Goal: Task Accomplishment & Management: Manage account settings

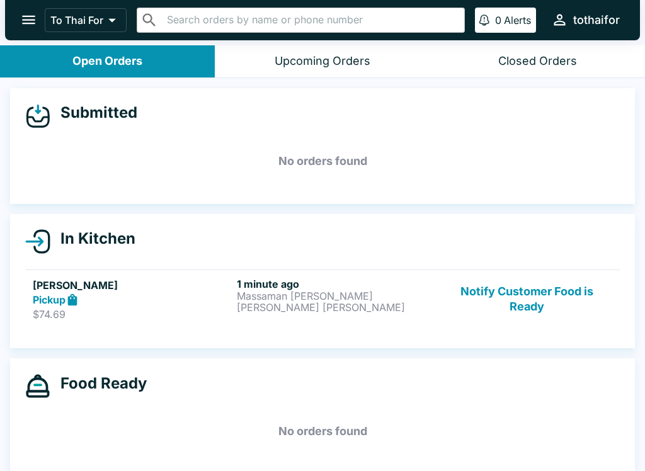
click at [161, 301] on div "Pickup" at bounding box center [132, 300] width 199 height 14
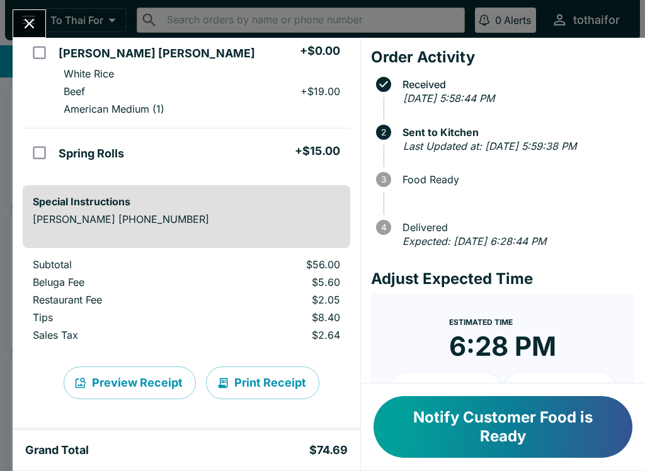
scroll to position [219, 0]
click at [28, 22] on icon "Close" at bounding box center [30, 24] width 10 height 10
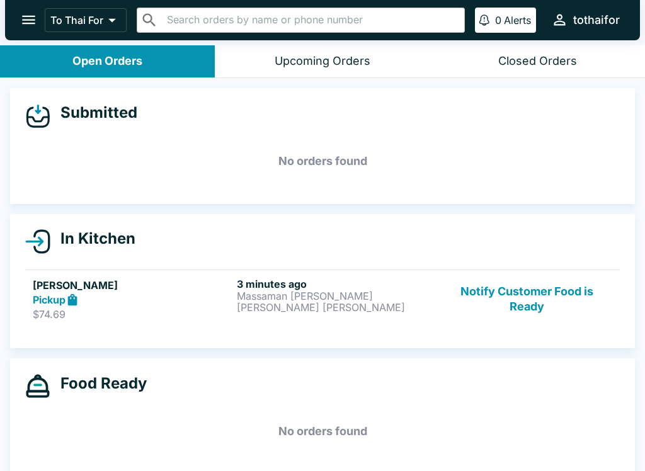
click at [203, 285] on h5 "[PERSON_NAME]" at bounding box center [132, 285] width 199 height 15
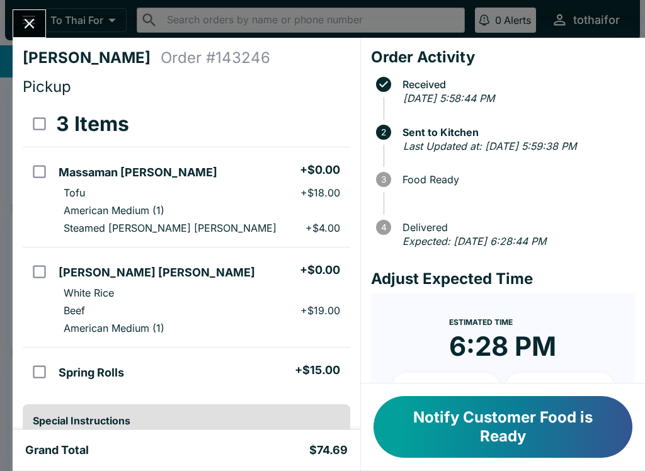
click at [422, 430] on button "Notify Customer Food is Ready" at bounding box center [503, 427] width 259 height 62
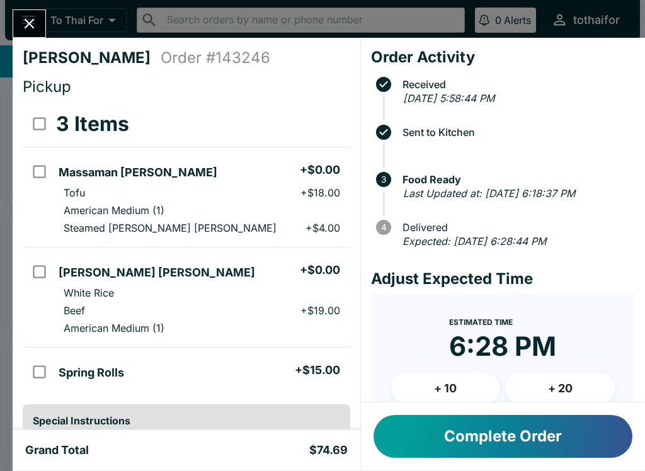
click at [33, 32] on icon "Close" at bounding box center [29, 23] width 17 height 17
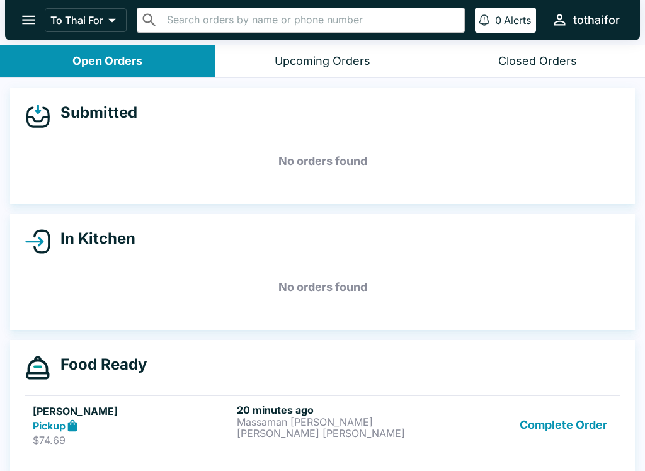
click at [586, 428] on button "Complete Order" at bounding box center [564, 425] width 98 height 43
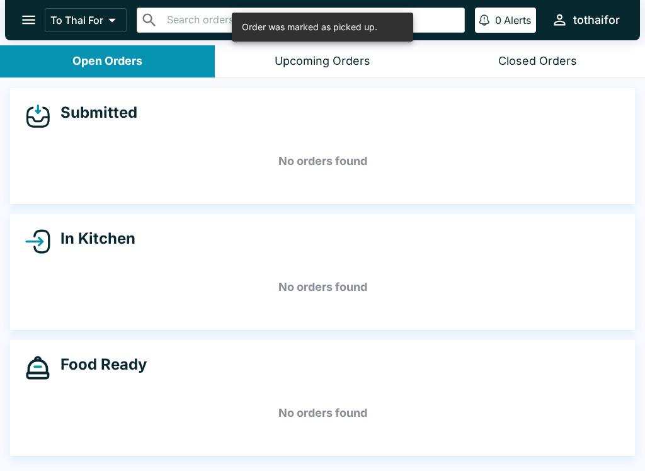
scroll to position [2, 0]
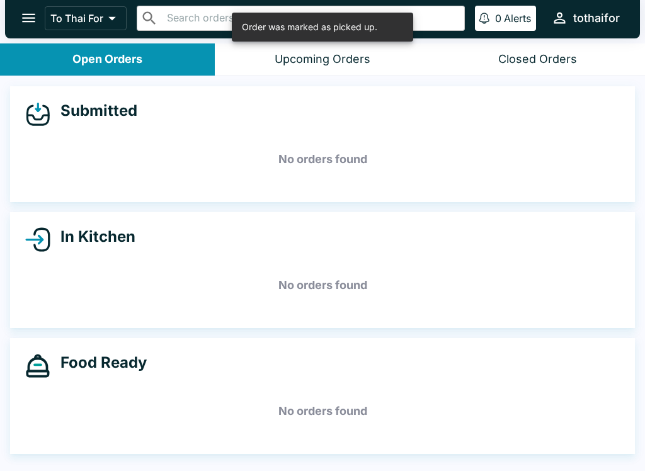
click at [574, 49] on button "Closed Orders" at bounding box center [537, 59] width 215 height 32
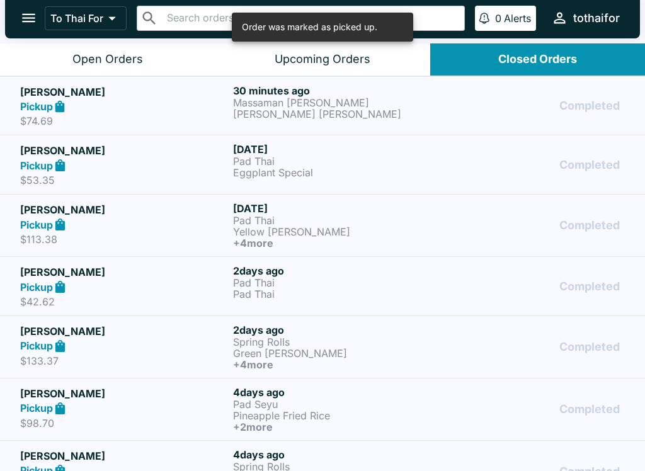
click at [450, 110] on div "Completed" at bounding box center [536, 105] width 178 height 43
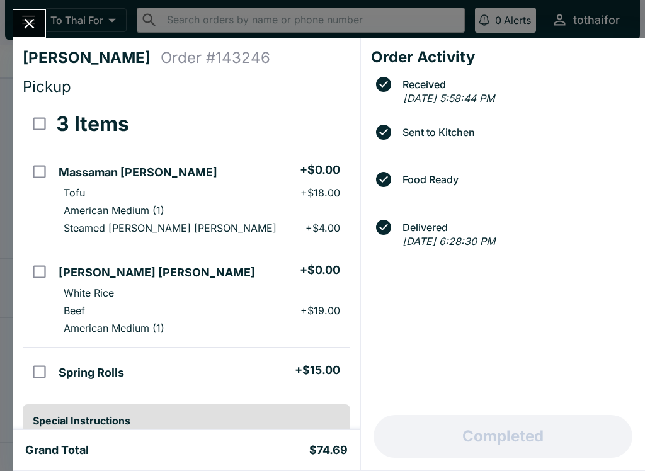
click at [41, 26] on button "Close" at bounding box center [29, 23] width 32 height 27
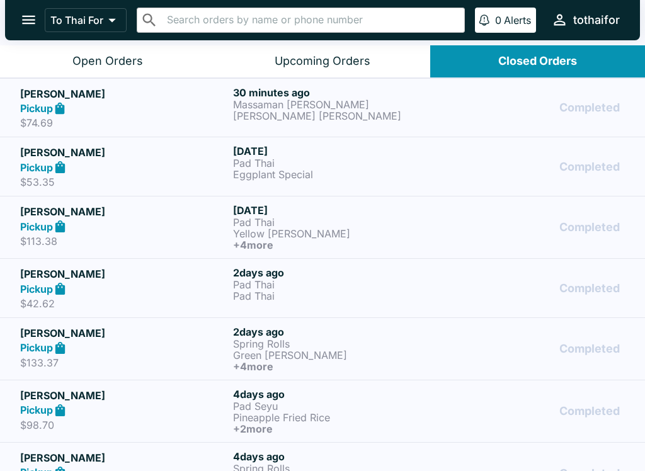
click at [153, 65] on button "Open Orders" at bounding box center [107, 61] width 215 height 32
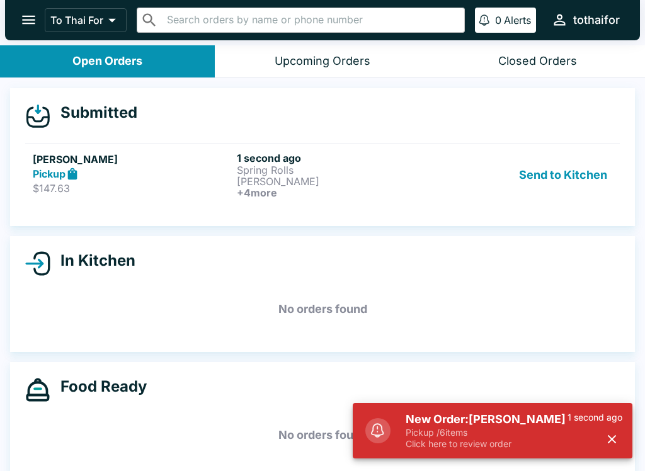
click at [331, 176] on p "[PERSON_NAME]" at bounding box center [336, 181] width 199 height 11
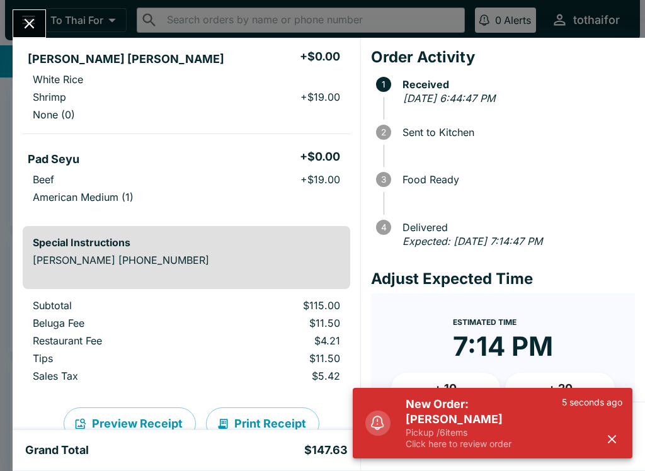
scroll to position [442, 0]
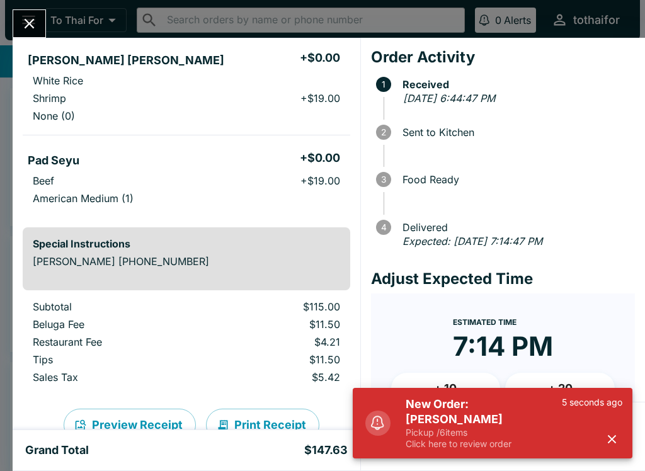
click at [618, 440] on icon "button" at bounding box center [612, 439] width 14 height 14
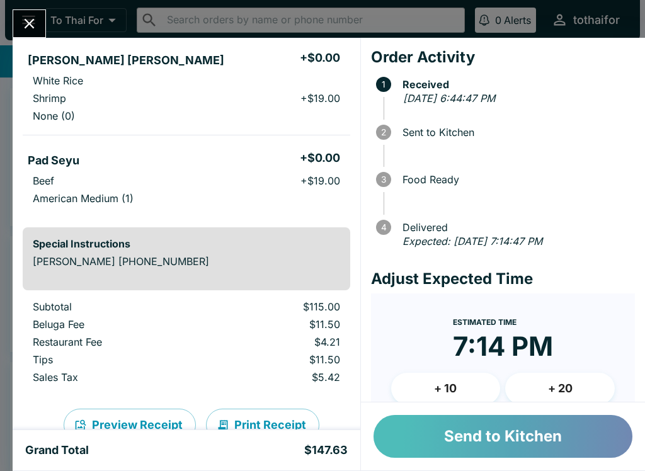
click at [589, 438] on button "Send to Kitchen" at bounding box center [503, 436] width 259 height 43
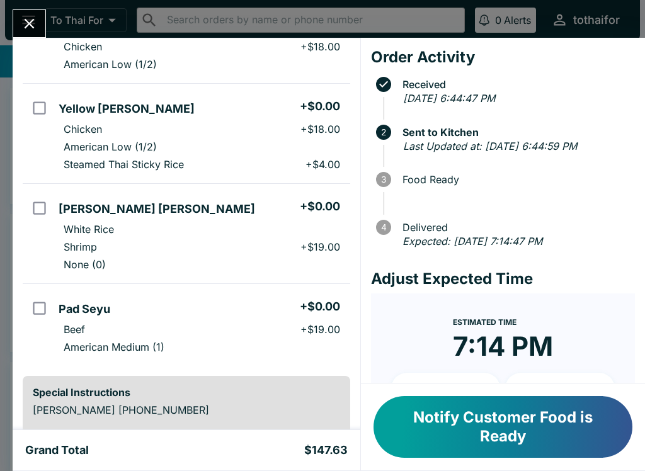
scroll to position [306, 0]
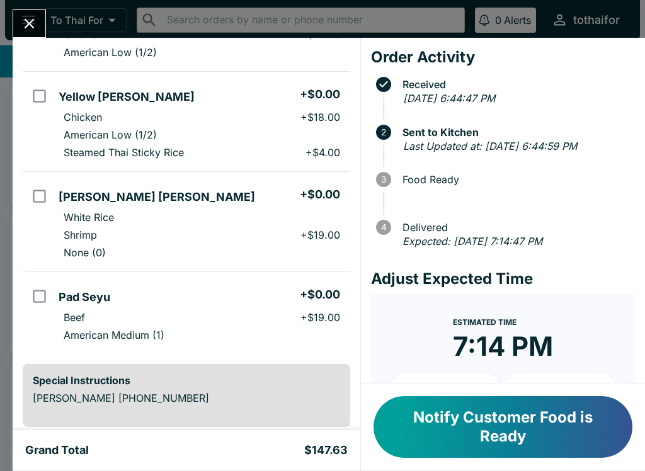
click at [30, 21] on icon "Close" at bounding box center [29, 23] width 17 height 17
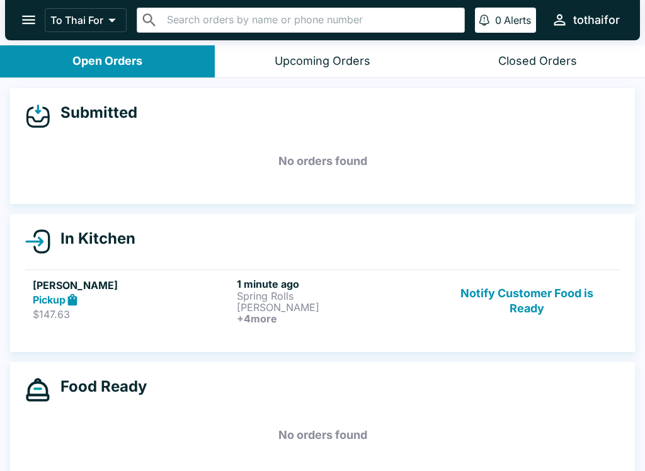
click at [531, 313] on button "Notify Customer Food is Ready" at bounding box center [527, 301] width 171 height 47
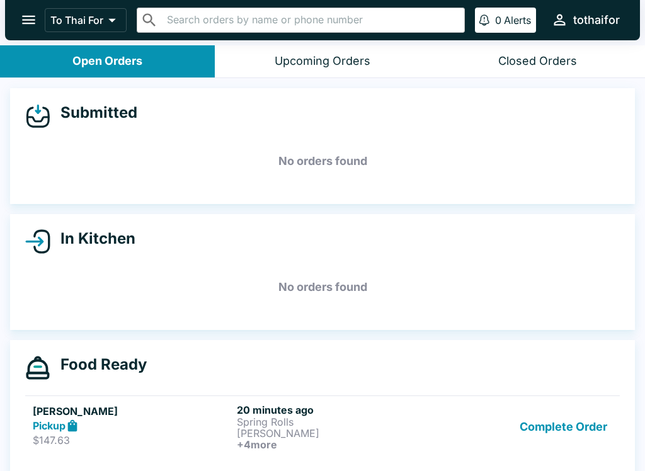
click at [571, 439] on button "Complete Order" at bounding box center [564, 427] width 98 height 47
